Goal: Task Accomplishment & Management: Complete application form

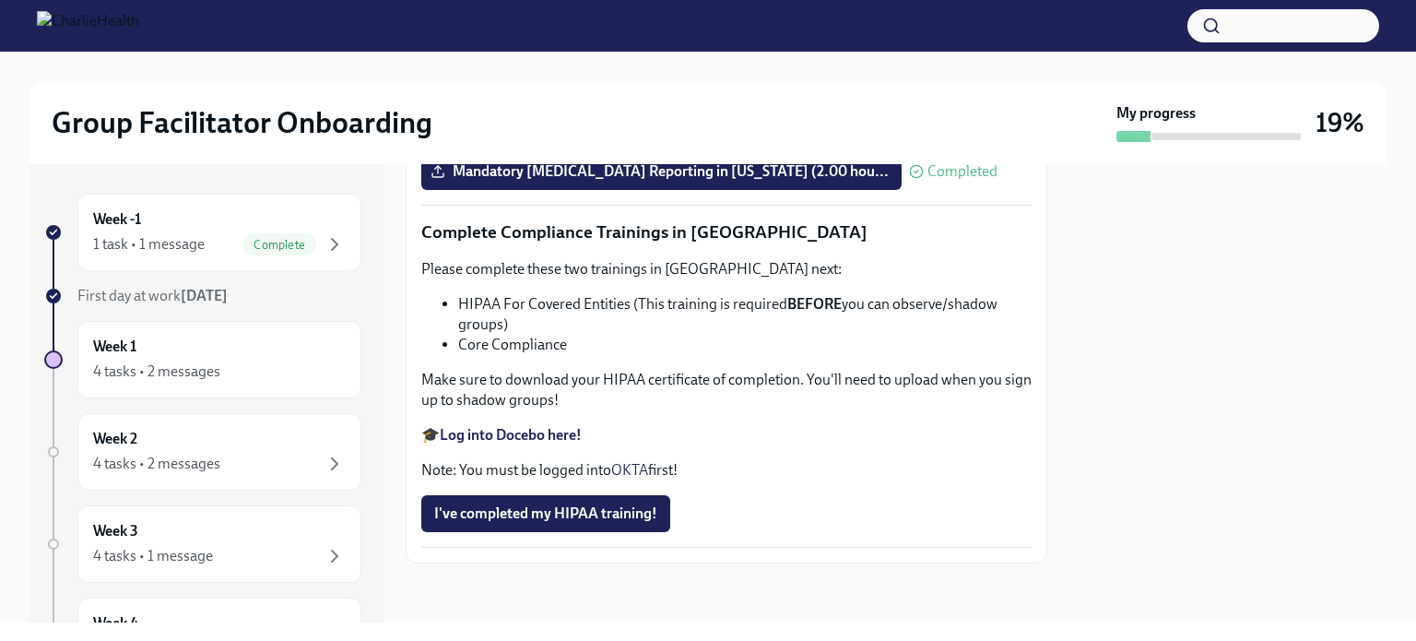
scroll to position [4356, 0]
click at [500, 519] on span "I've completed my HIPAA training!" at bounding box center [545, 513] width 223 height 18
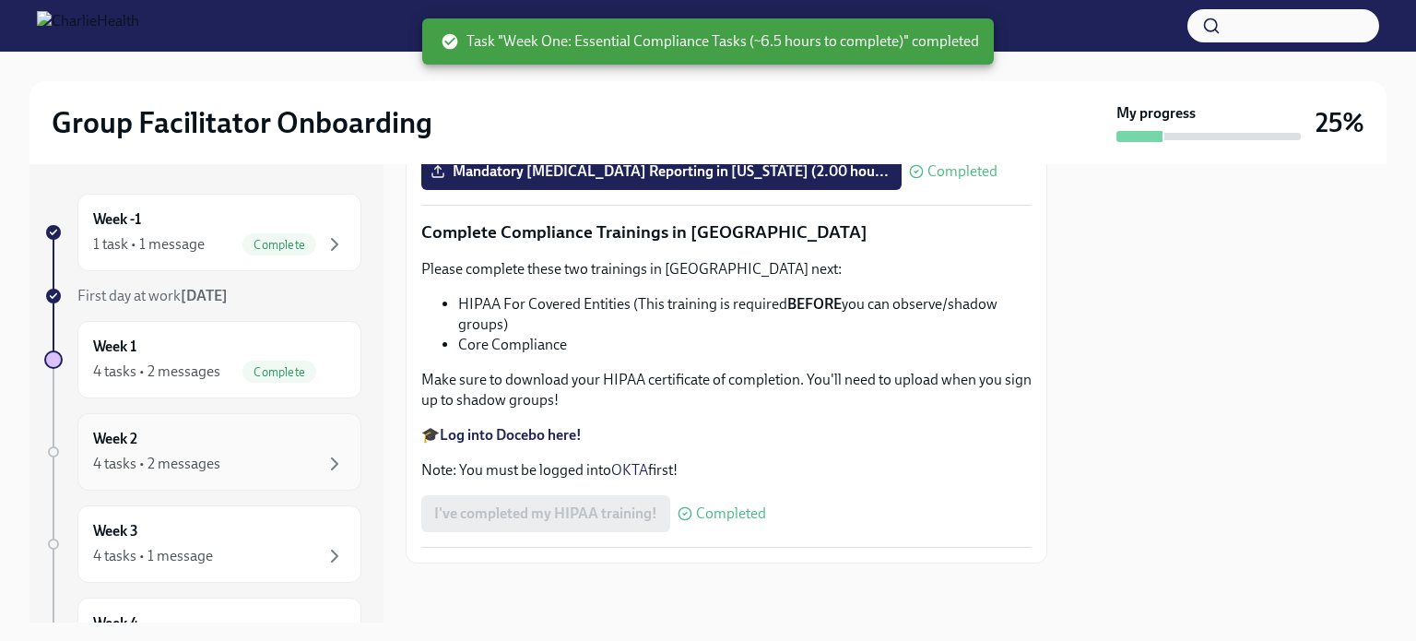
scroll to position [4242, 0]
click at [299, 329] on div "Week 1 4 tasks • 2 messages Complete" at bounding box center [219, 359] width 284 height 77
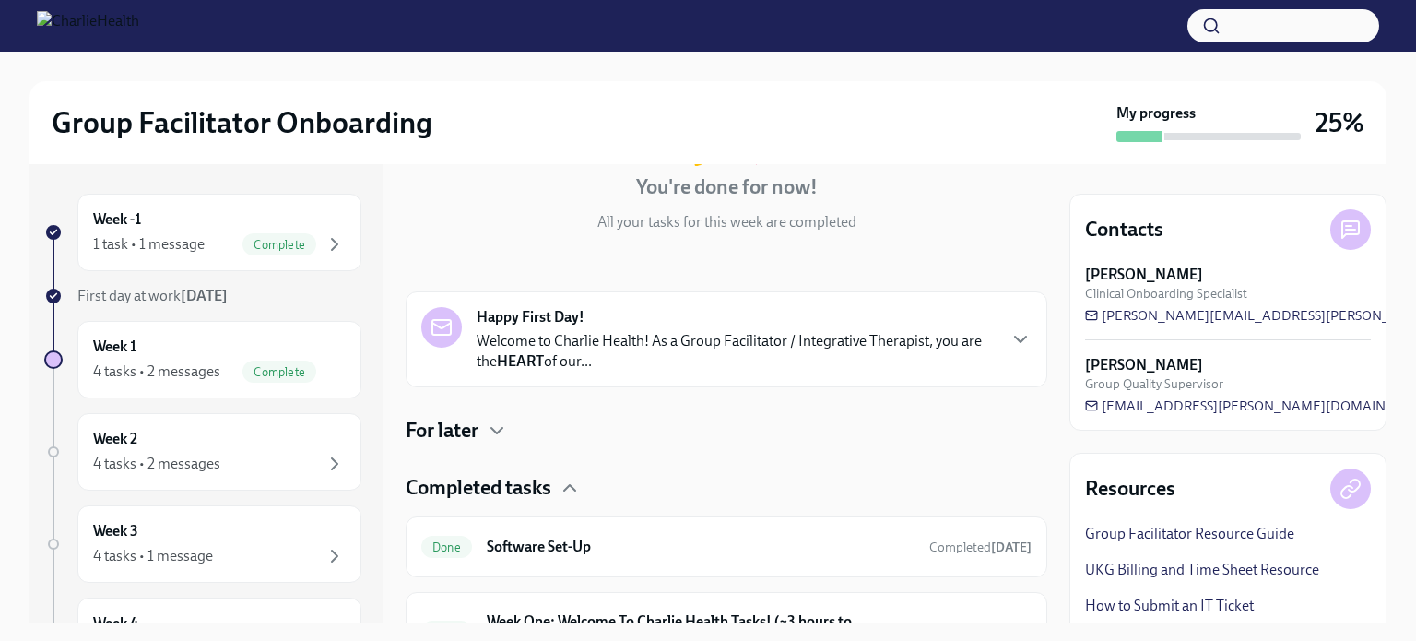
scroll to position [179, 0]
click at [434, 430] on h4 "For later" at bounding box center [442, 429] width 73 height 28
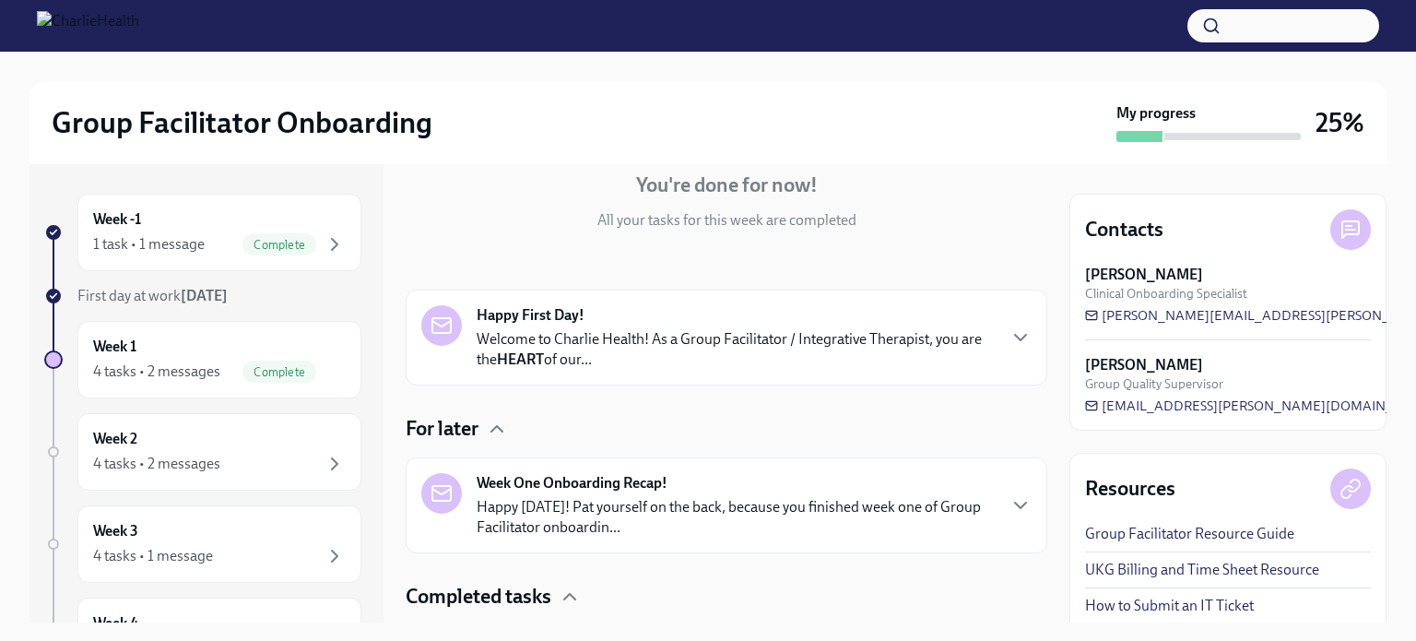
click at [627, 503] on p "Happy [DATE]! Pat yourself on the back, because you finished week one of Group …" at bounding box center [736, 517] width 518 height 41
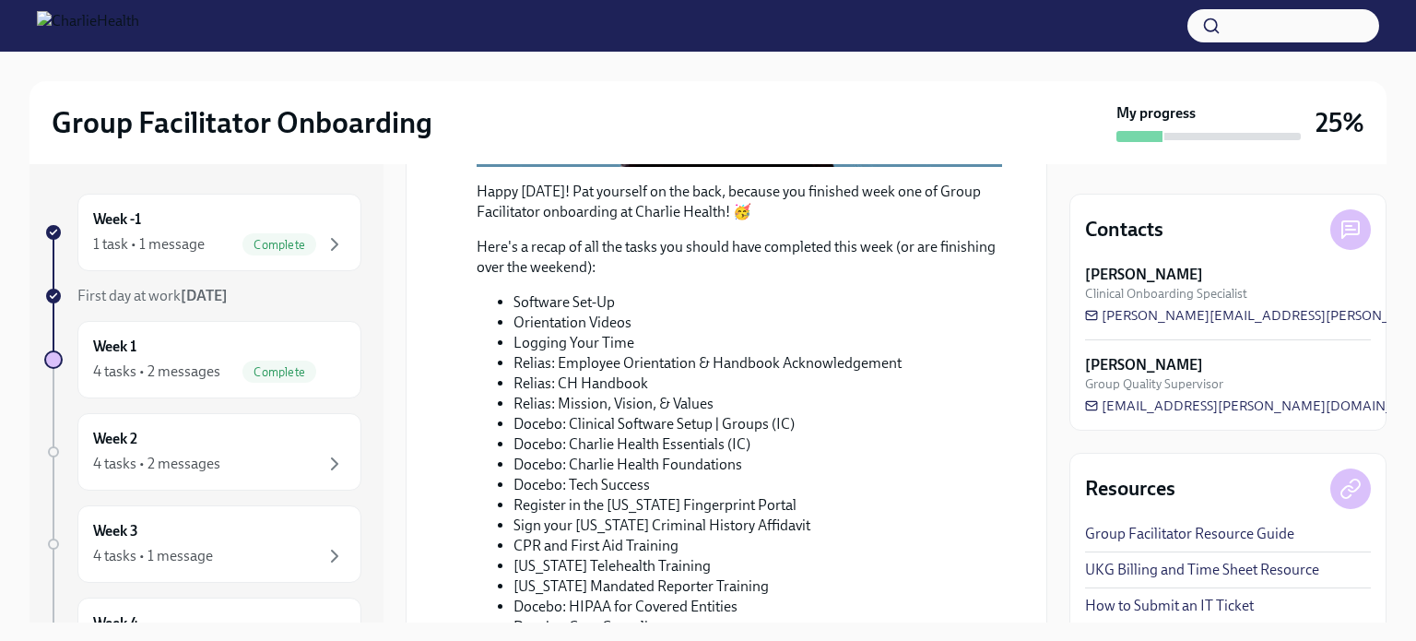
scroll to position [1508, 0]
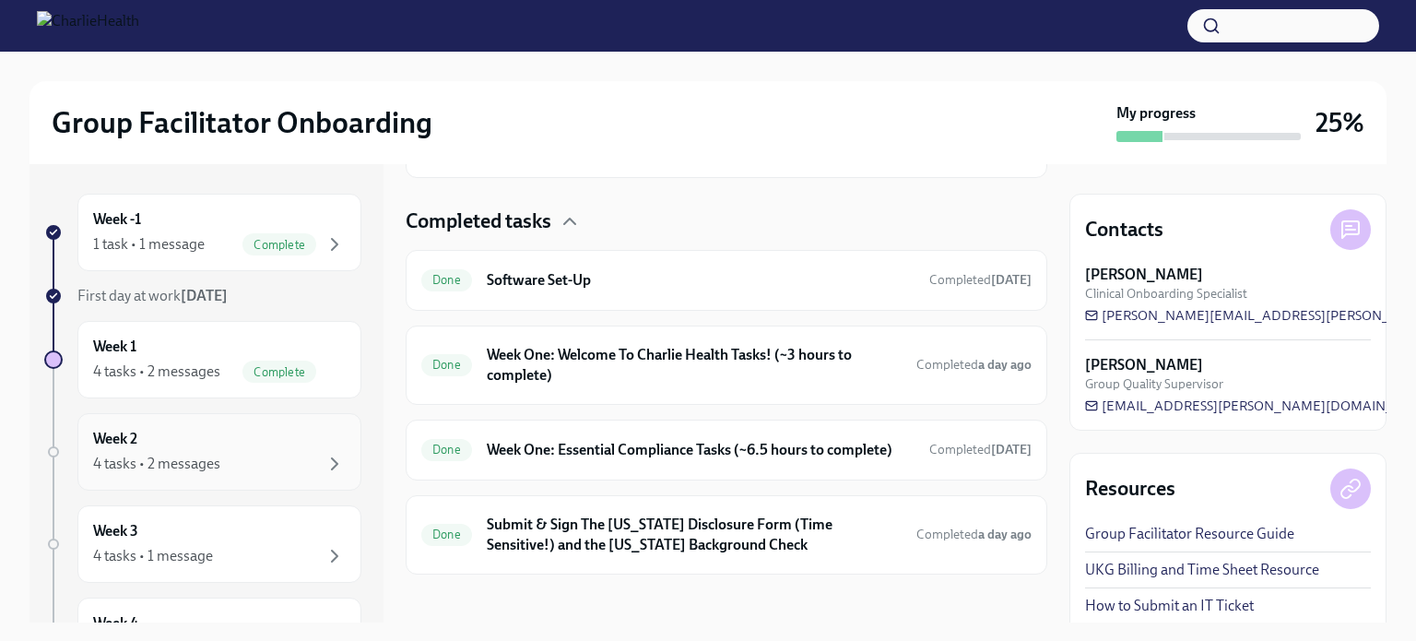
click at [162, 438] on div "Week 2 4 tasks • 2 messages" at bounding box center [219, 452] width 253 height 46
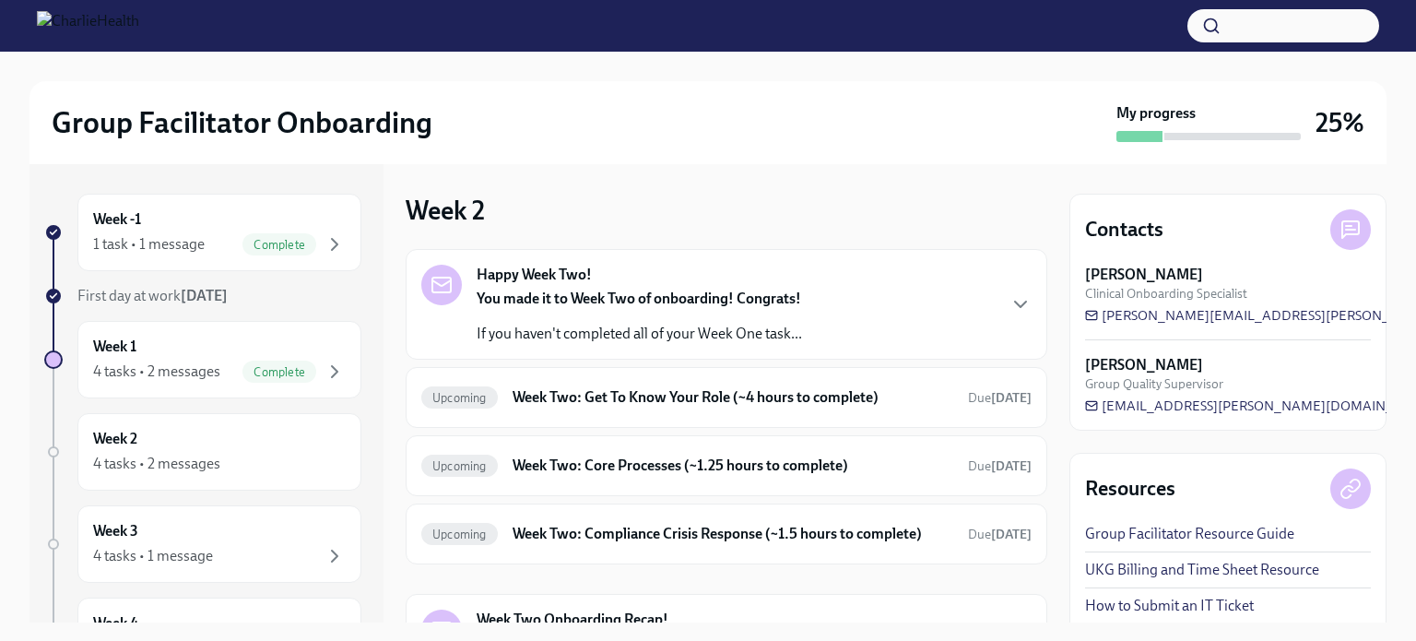
scroll to position [181, 0]
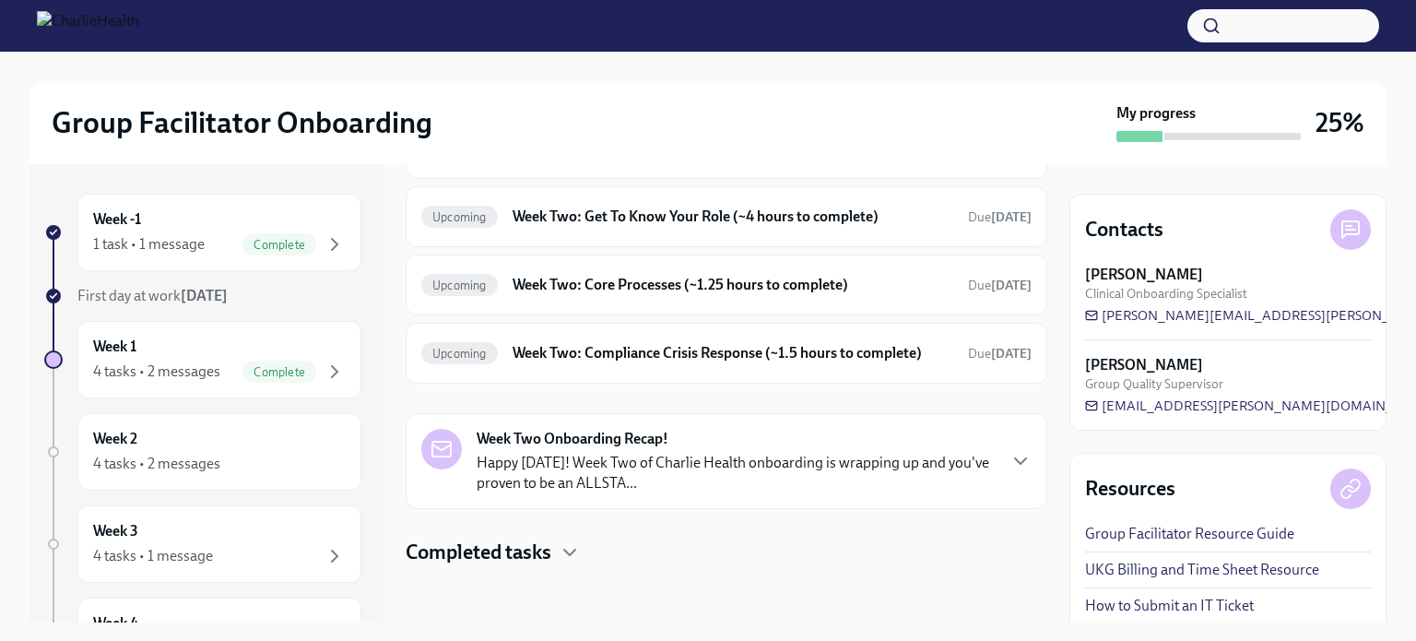
click at [560, 607] on div at bounding box center [727, 595] width 642 height 59
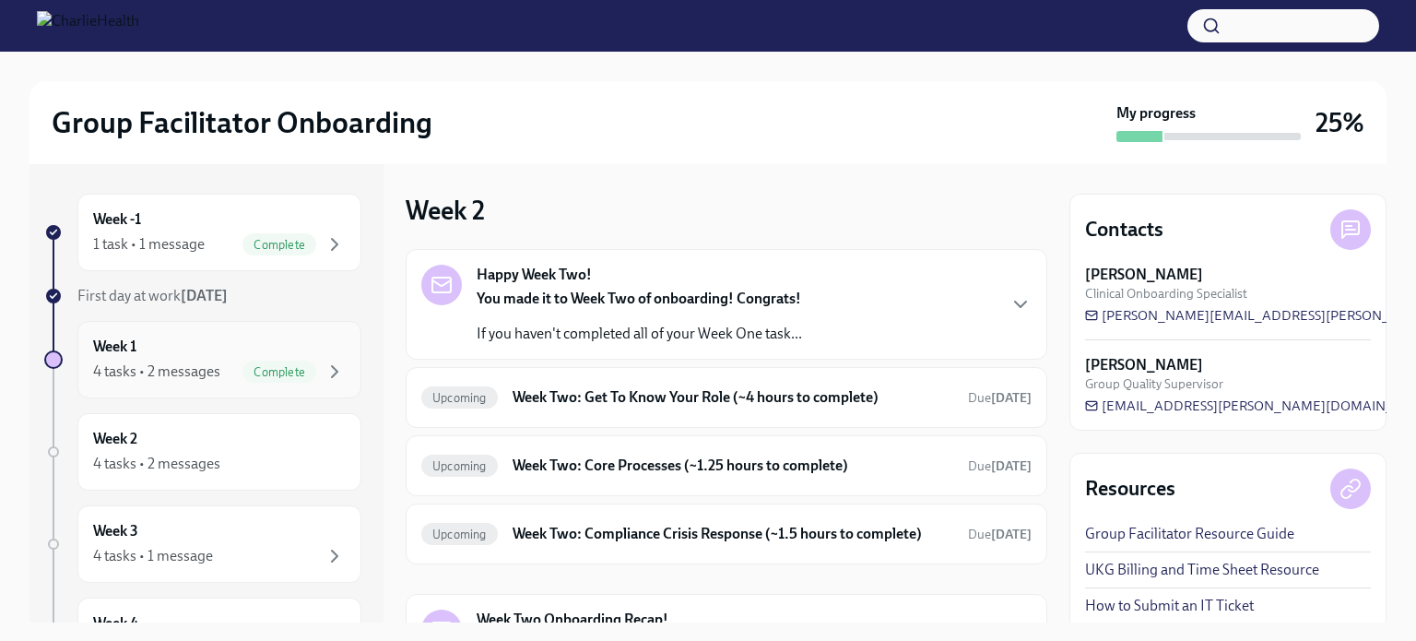
click at [168, 351] on div "Week 1 4 tasks • 2 messages Complete" at bounding box center [219, 360] width 253 height 46
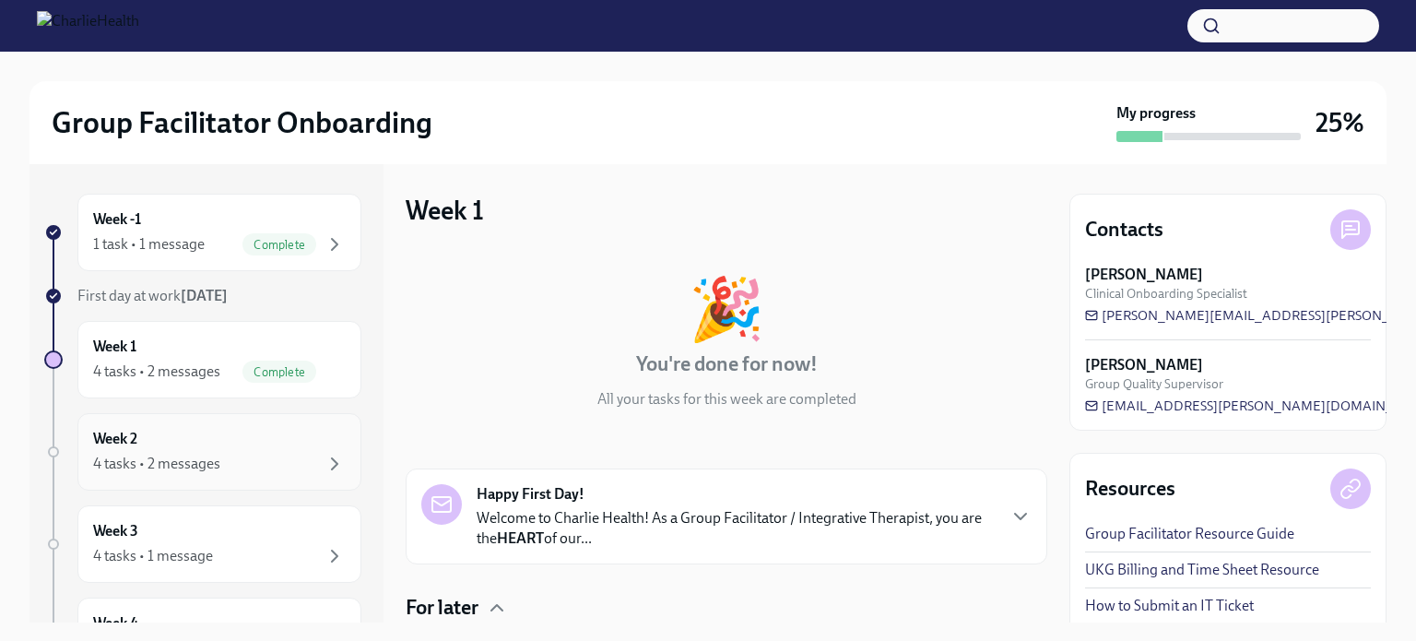
click at [182, 456] on div "4 tasks • 2 messages" at bounding box center [156, 464] width 127 height 20
